Goal: Transaction & Acquisition: Purchase product/service

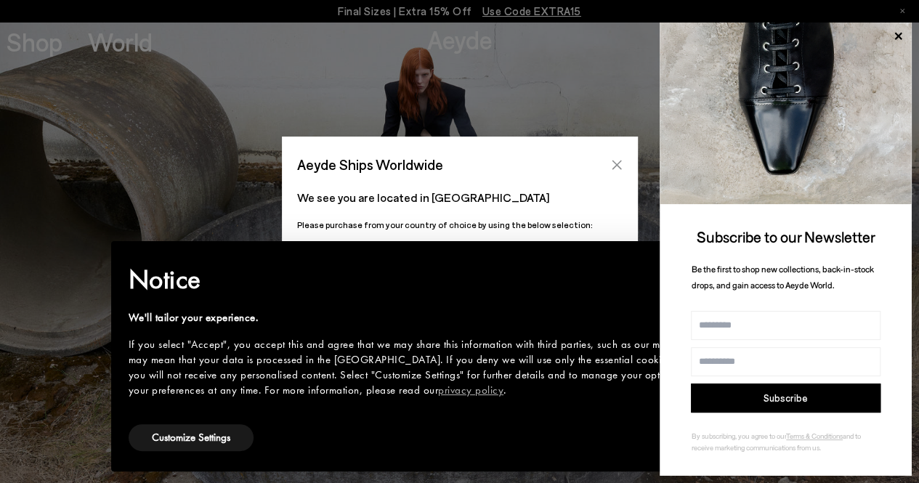
click at [621, 167] on icon "Close" at bounding box center [617, 165] width 12 height 12
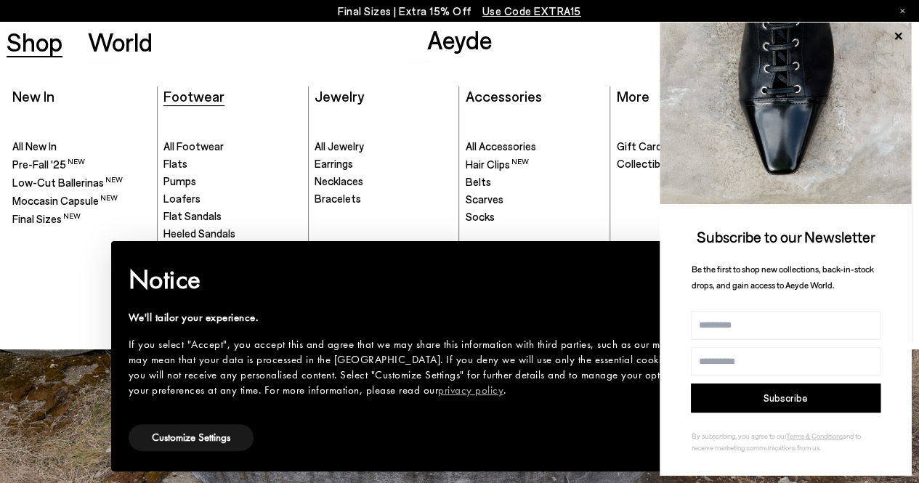
click at [211, 95] on span "Footwear" at bounding box center [193, 95] width 61 height 17
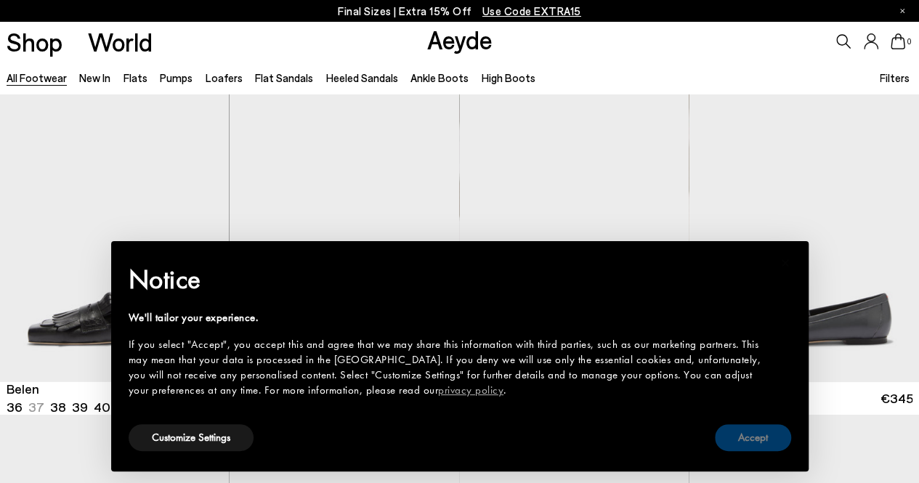
click at [757, 444] on button "Accept" at bounding box center [753, 437] width 76 height 27
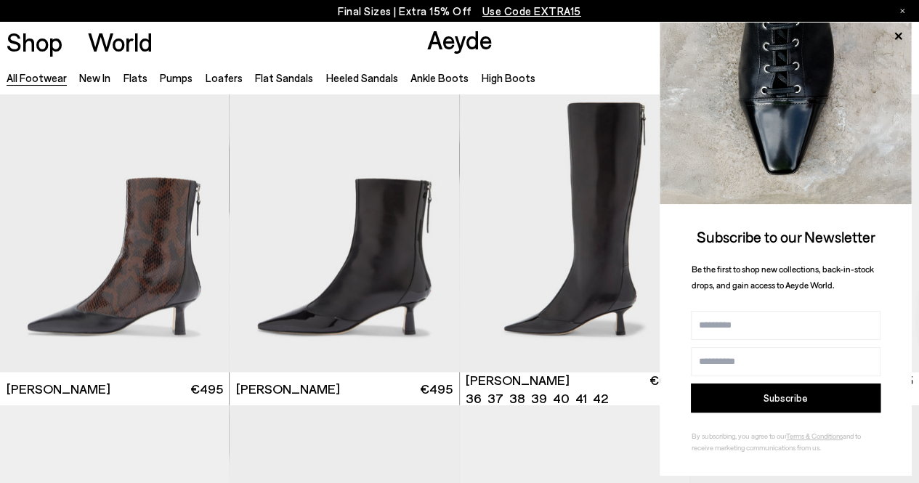
scroll to position [3863, 0]
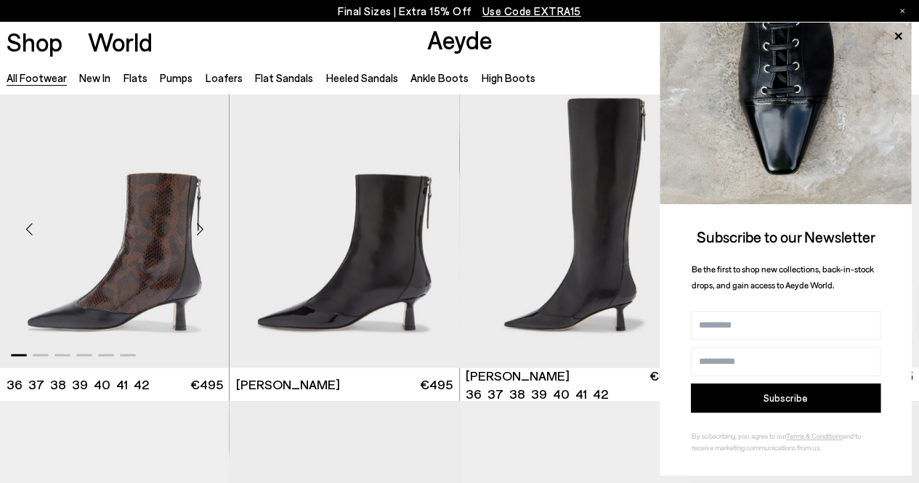
click at [206, 228] on div "Next slide" at bounding box center [200, 230] width 44 height 44
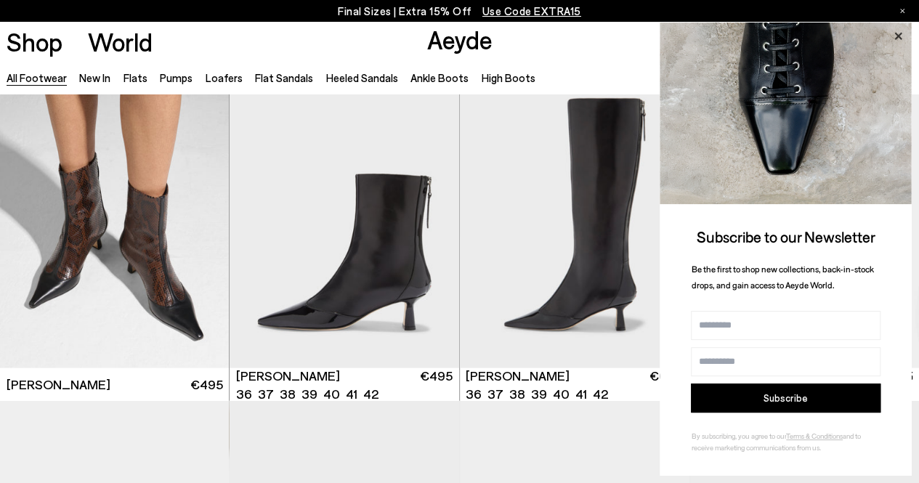
click at [898, 38] on icon at bounding box center [897, 36] width 19 height 19
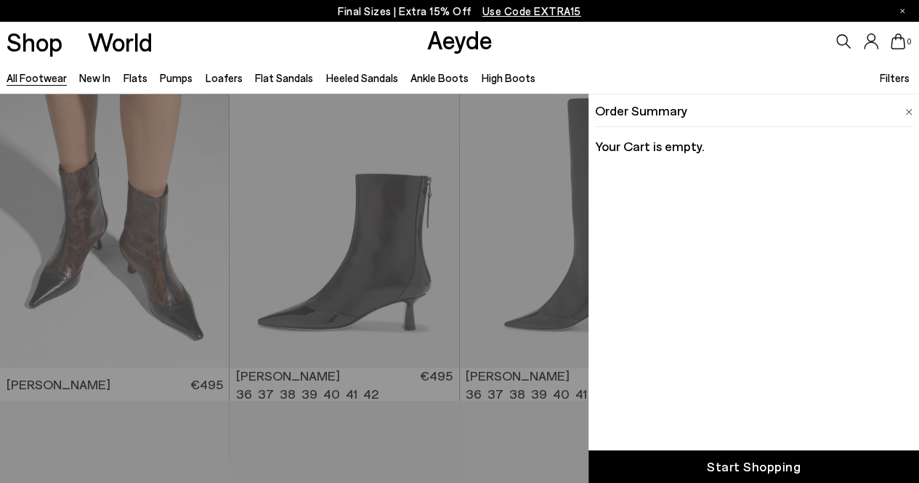
click at [78, 237] on div "Quick Add Color Size View Details Order Summary Your Cart is empty. Subtotal Sh…" at bounding box center [459, 288] width 919 height 389
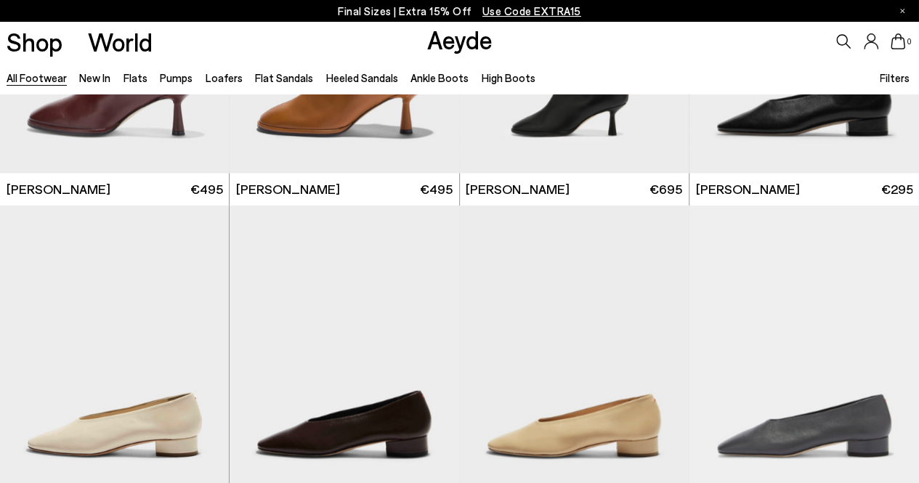
scroll to position [6702, 0]
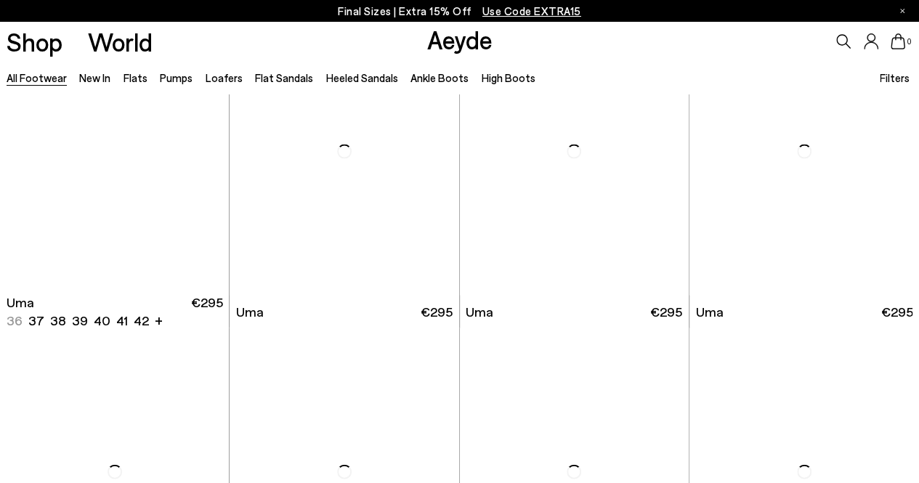
scroll to position [9900, 0]
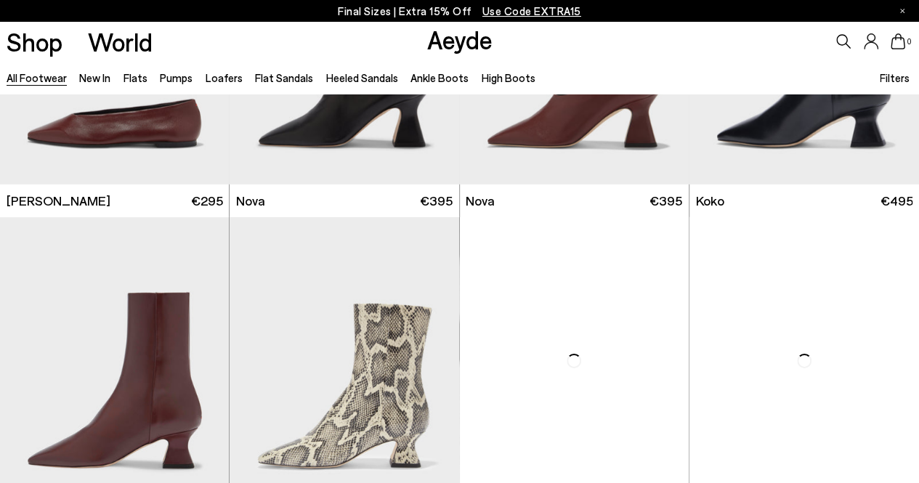
scroll to position [10579, 0]
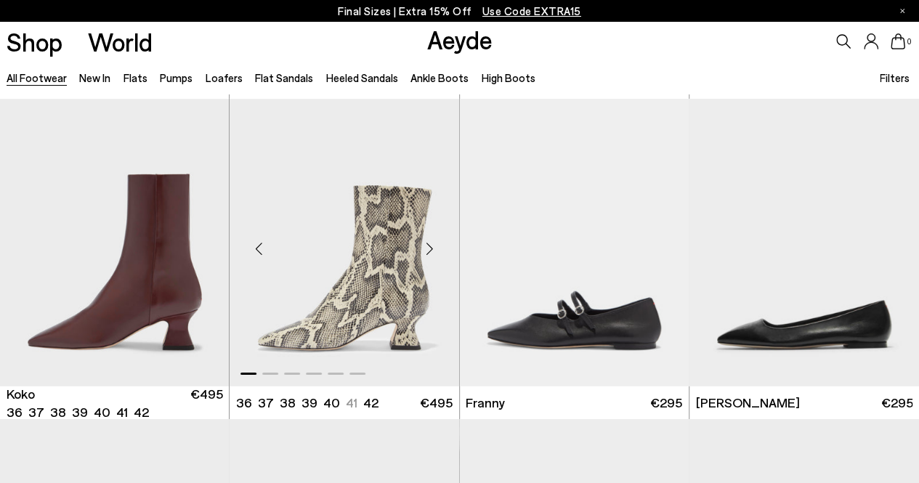
click at [427, 248] on div "Next slide" at bounding box center [430, 249] width 44 height 44
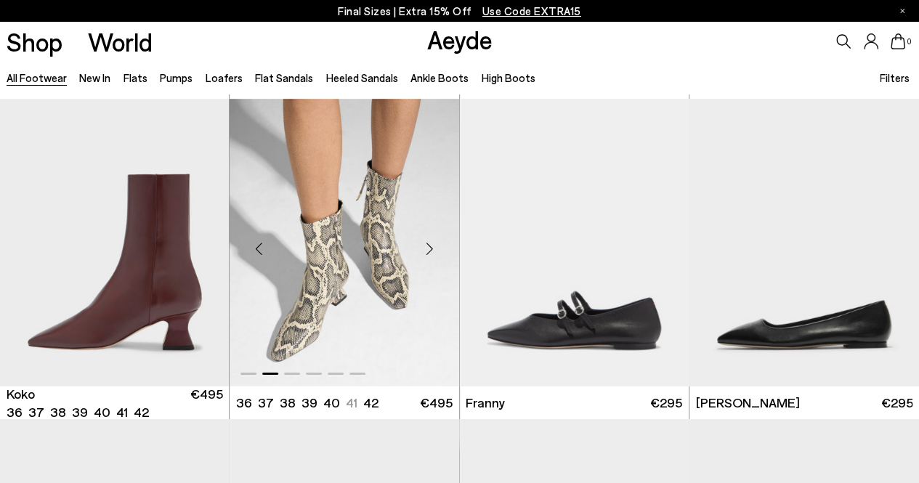
click at [427, 248] on div "Next slide" at bounding box center [430, 249] width 44 height 44
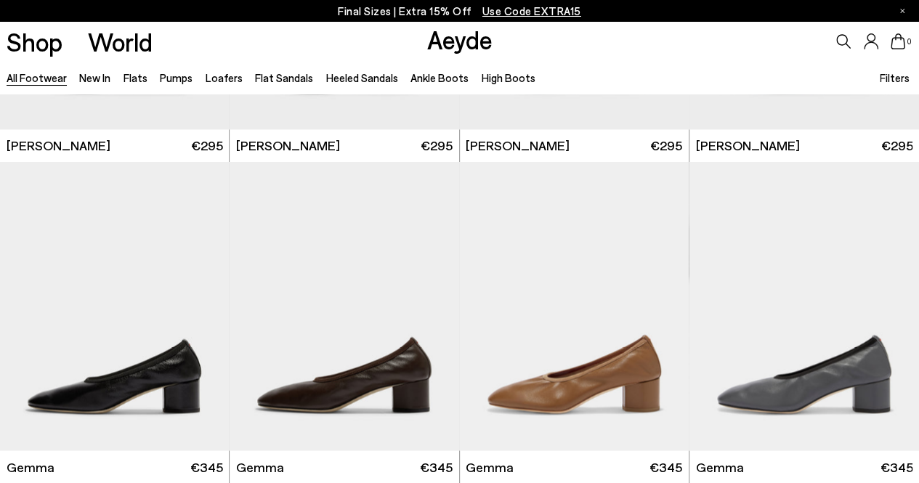
scroll to position [12132, 0]
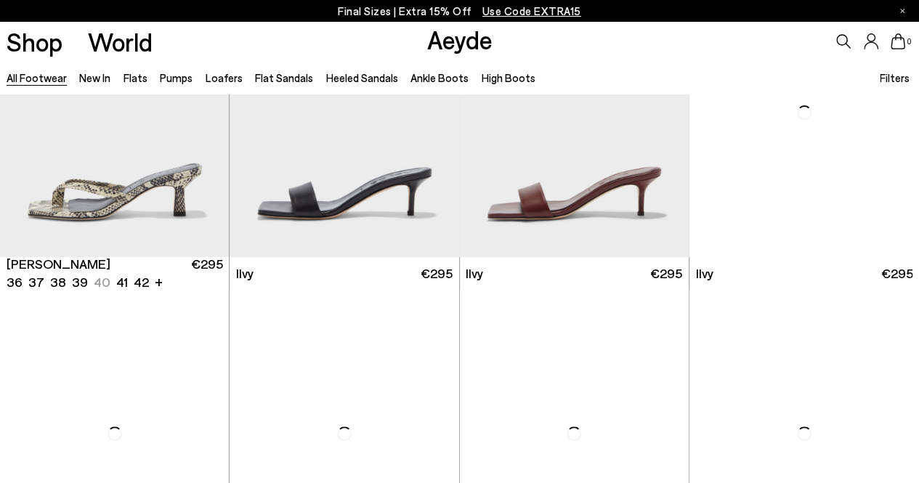
scroll to position [13921, 0]
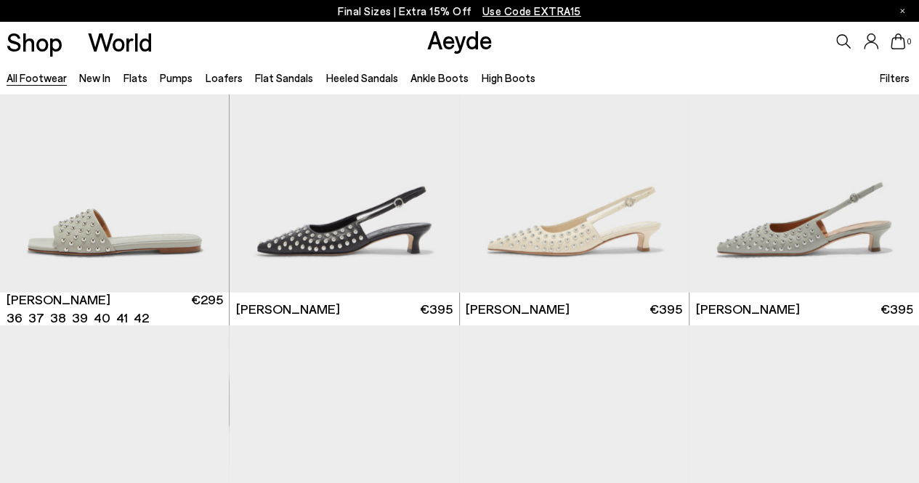
scroll to position [15848, 0]
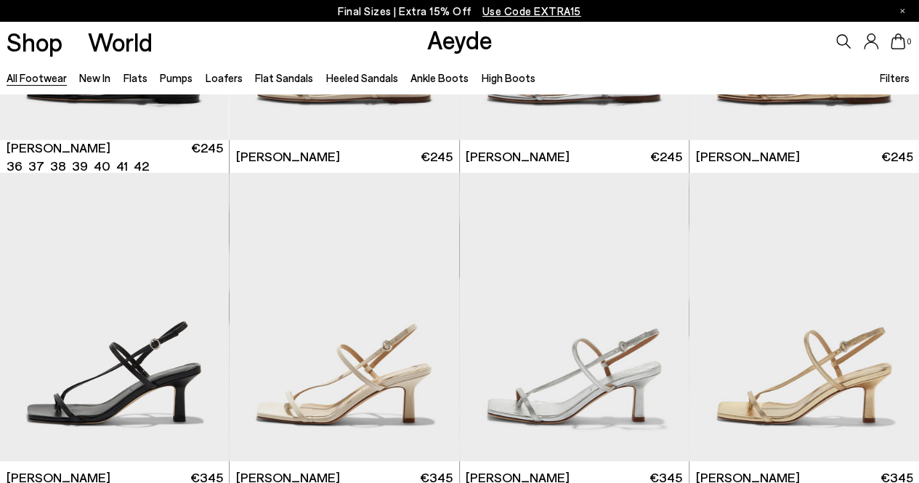
scroll to position [16298, 0]
